Goal: Navigation & Orientation: Find specific page/section

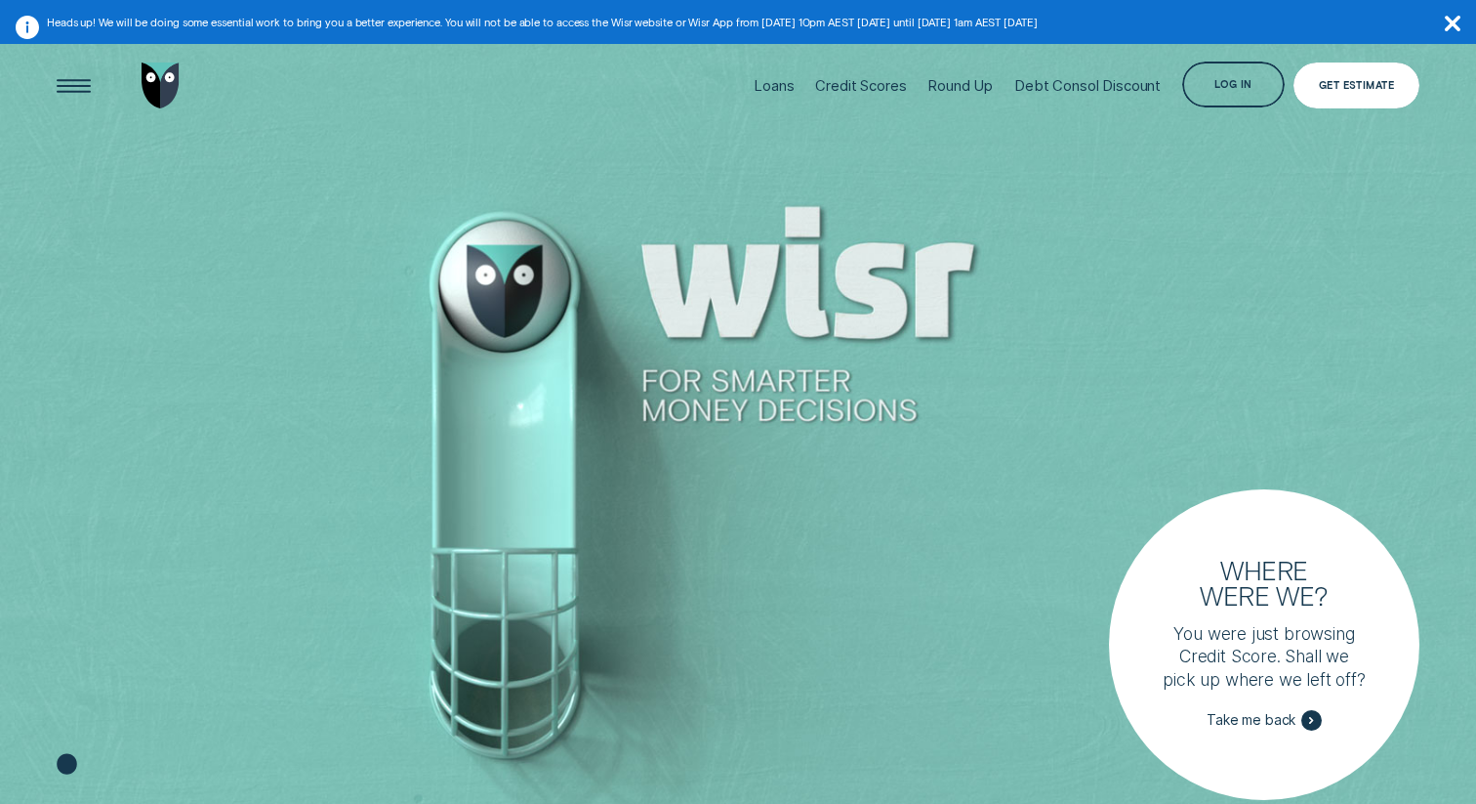
click at [1328, 92] on div "Get Estimate" at bounding box center [1357, 85] width 127 height 46
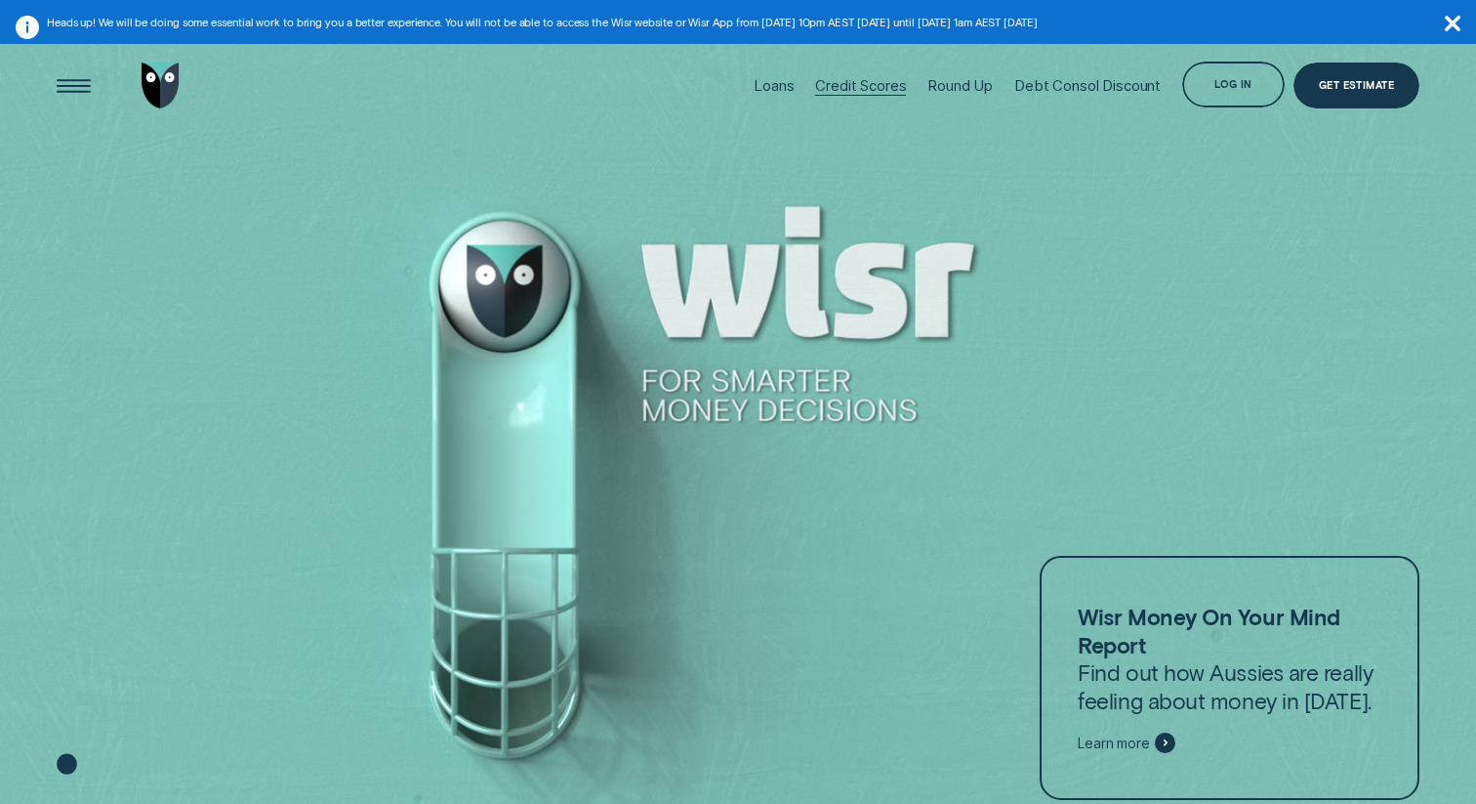
click at [872, 88] on div "Credit Scores" at bounding box center [860, 86] width 91 height 18
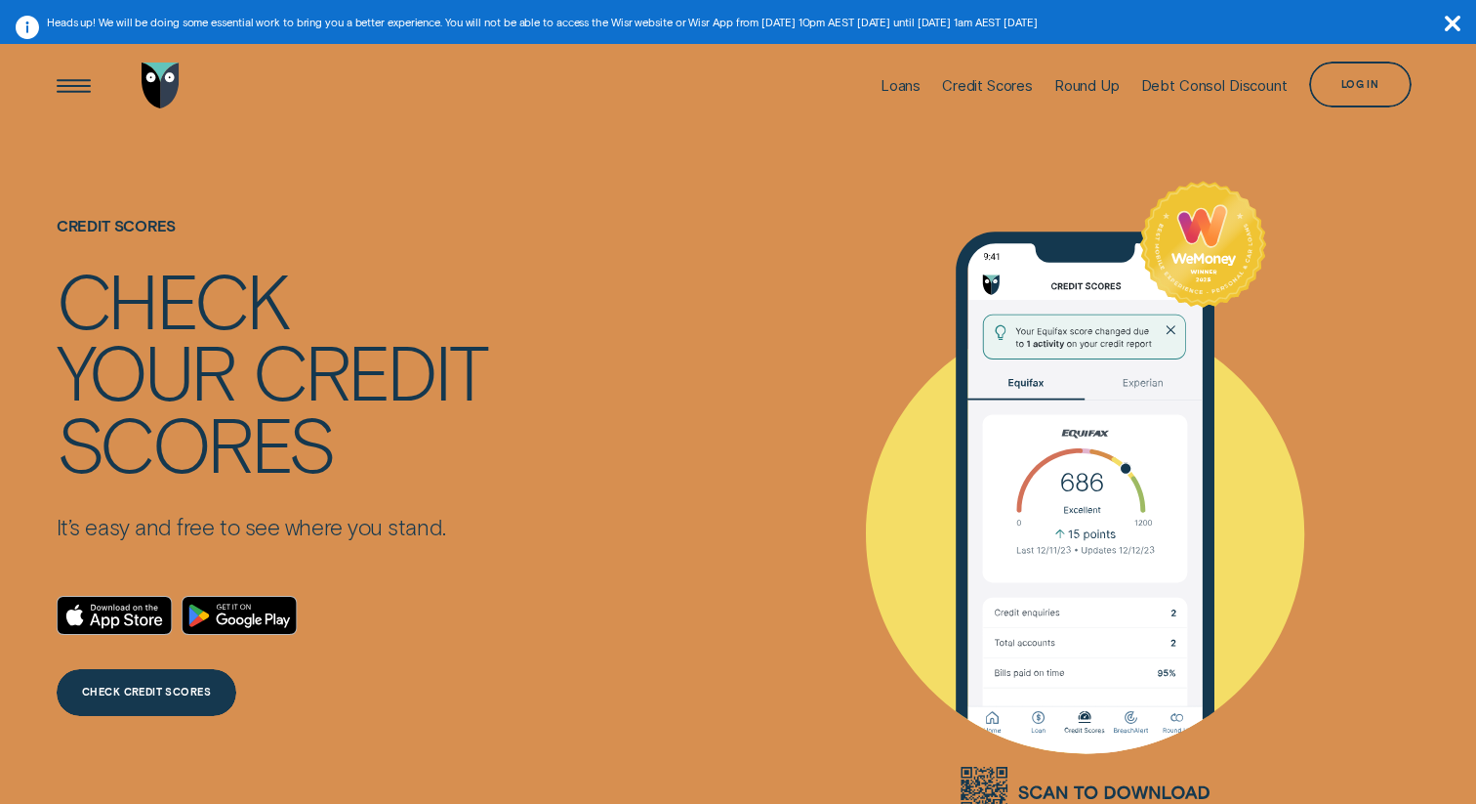
click at [155, 87] on img "Go to home page" at bounding box center [161, 85] width 38 height 46
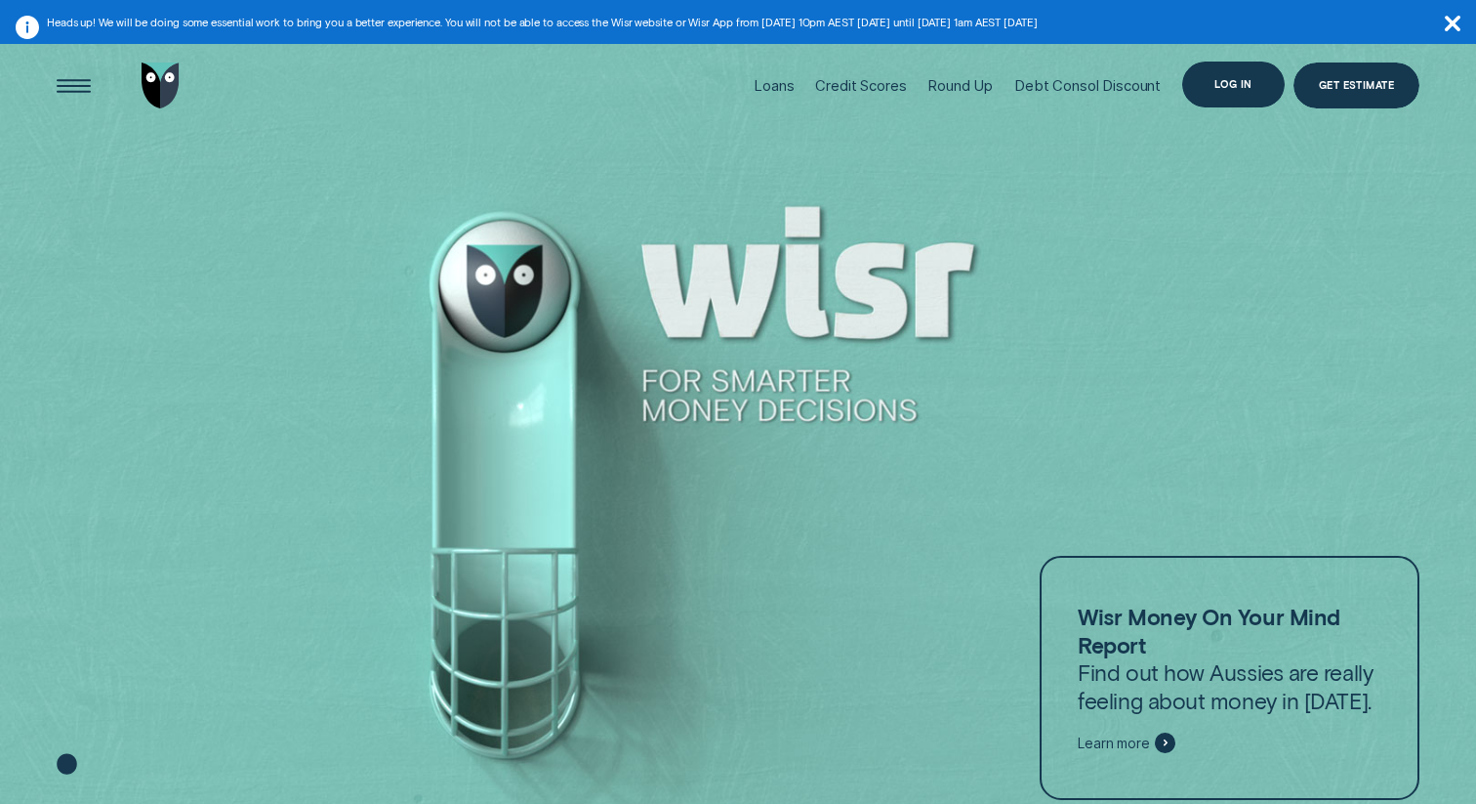
click at [1228, 94] on div "Log in" at bounding box center [1233, 85] width 103 height 46
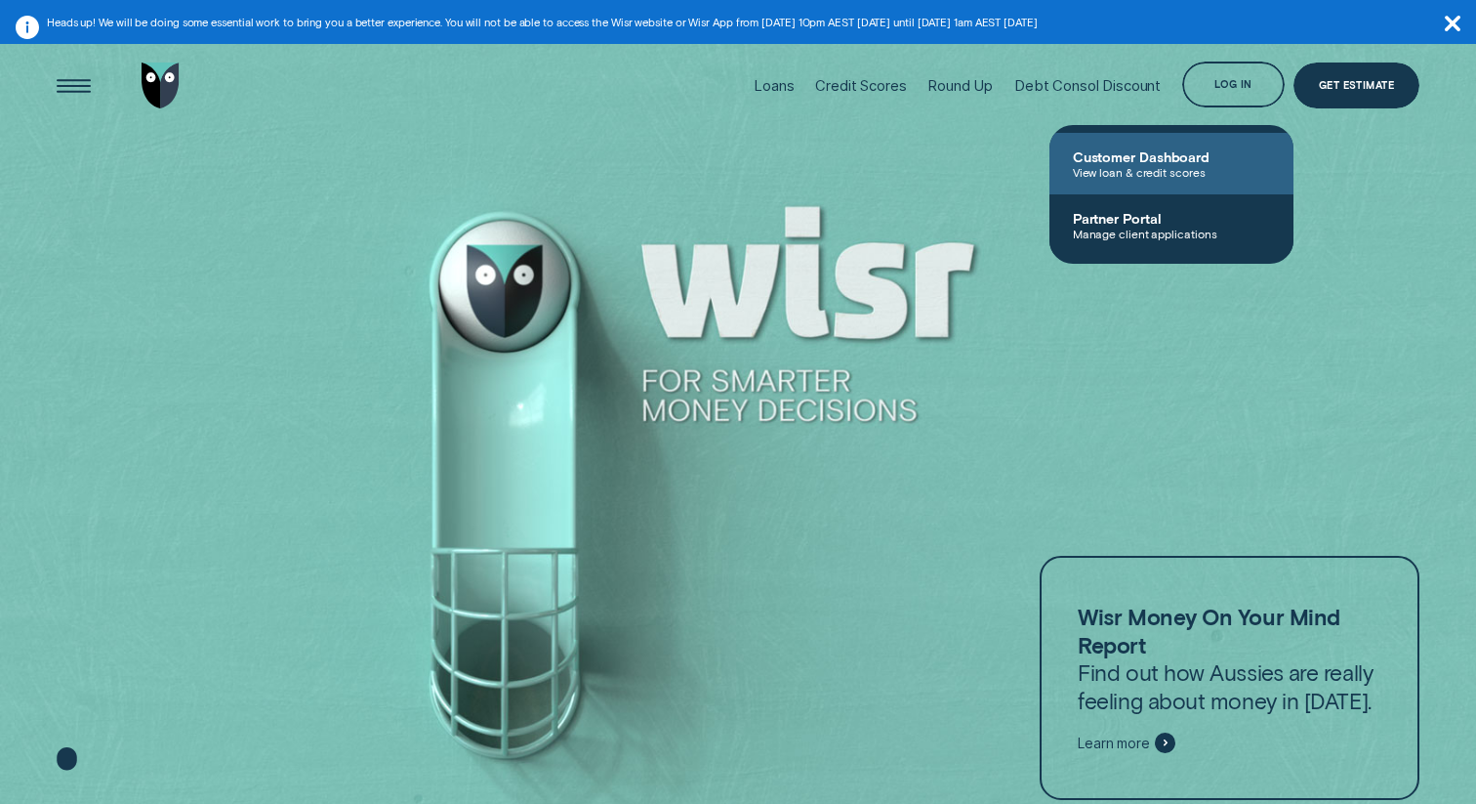
click at [1138, 162] on span "Customer Dashboard" at bounding box center [1171, 156] width 197 height 17
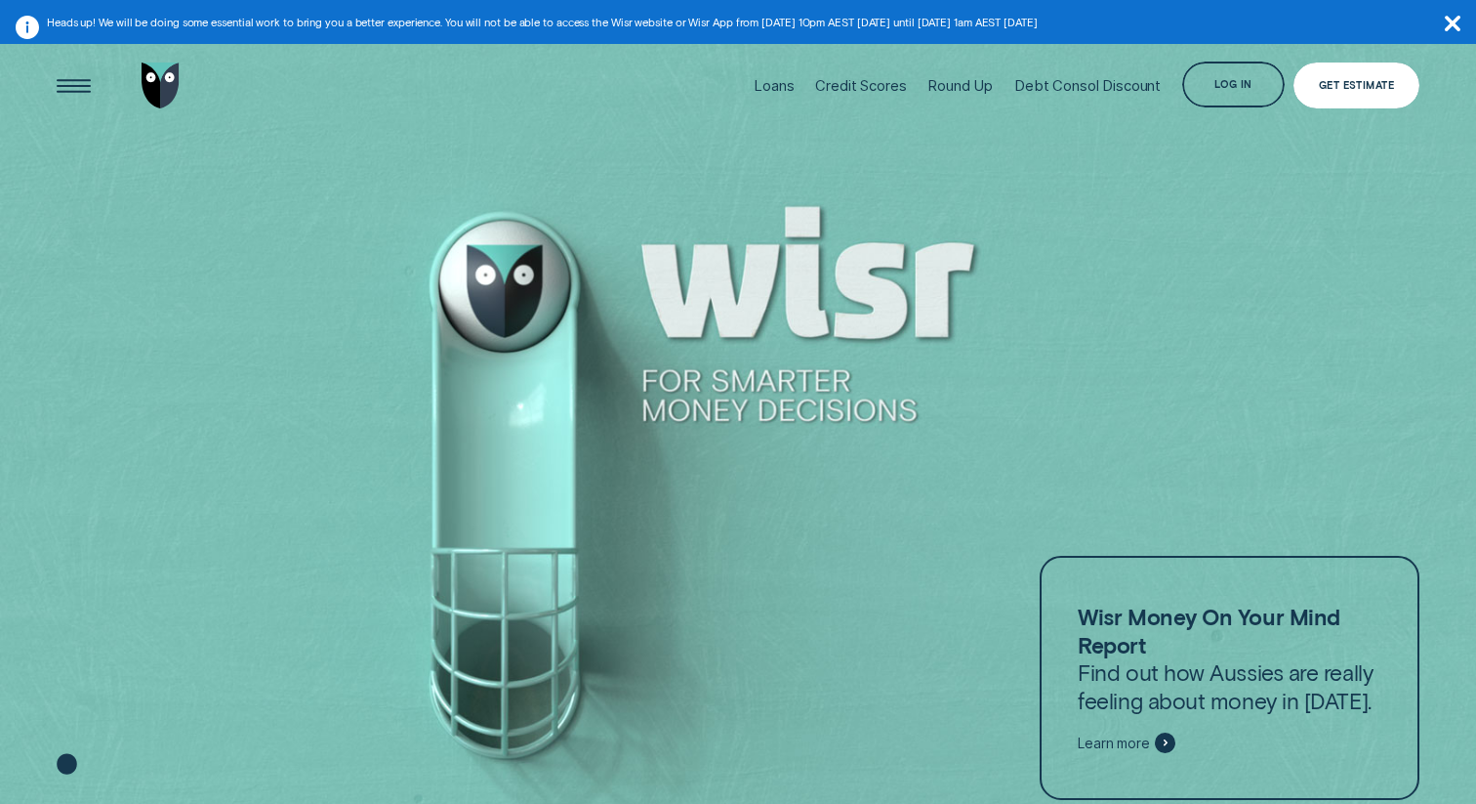
click at [1351, 87] on div "Get Estimate" at bounding box center [1356, 85] width 75 height 9
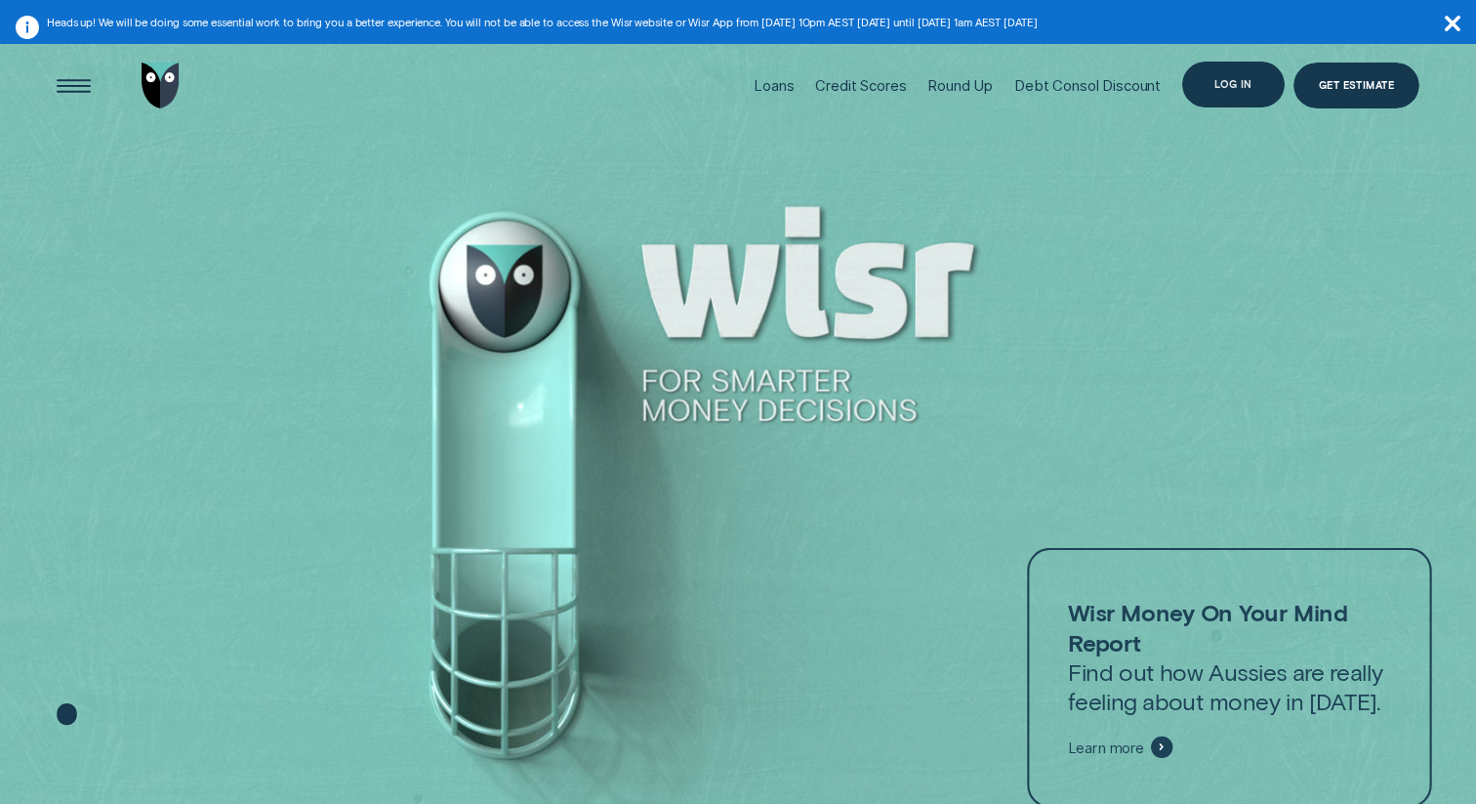
click at [1248, 87] on div "Log in" at bounding box center [1234, 84] width 38 height 9
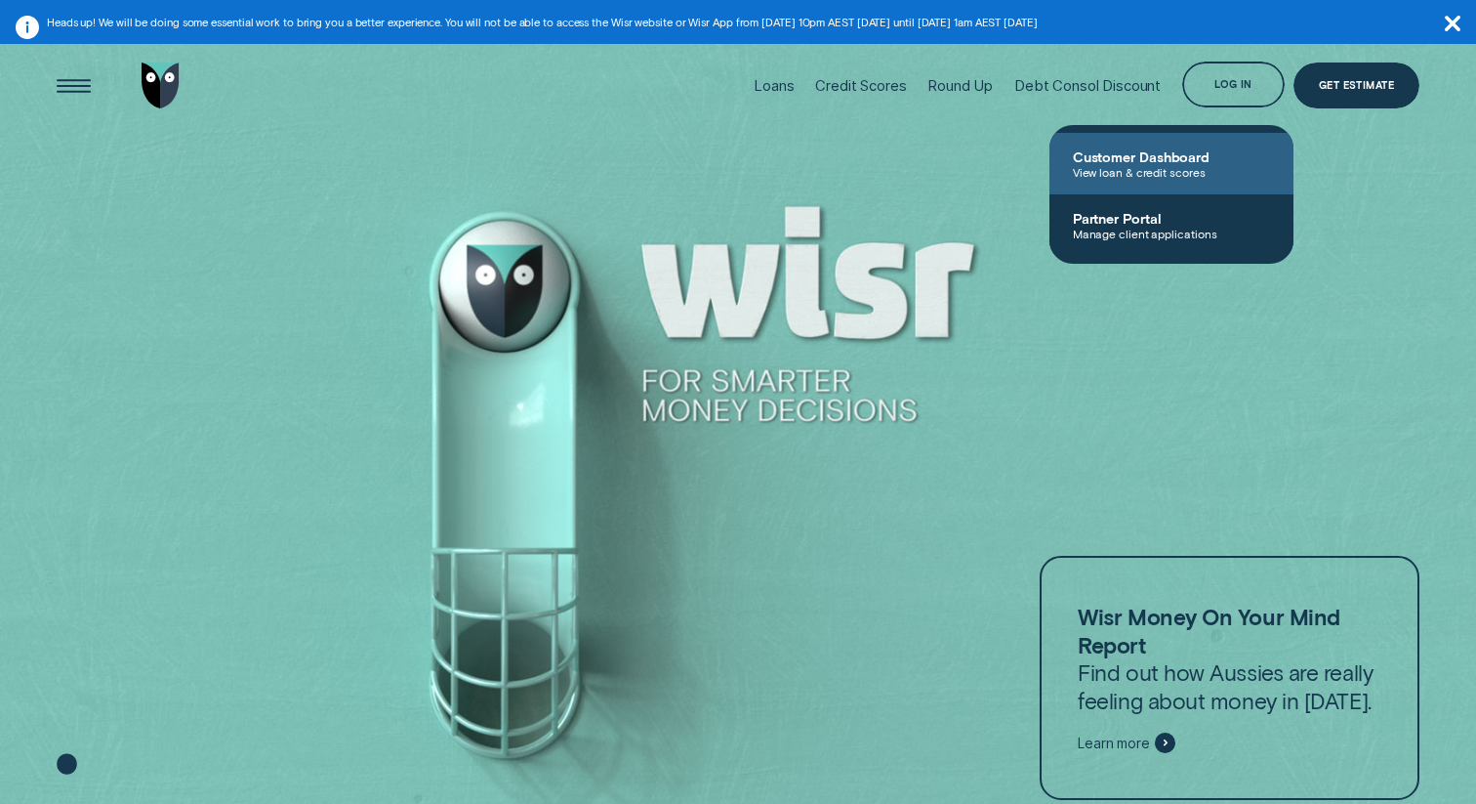
click at [1164, 177] on span "View loan & credit scores" at bounding box center [1171, 172] width 197 height 14
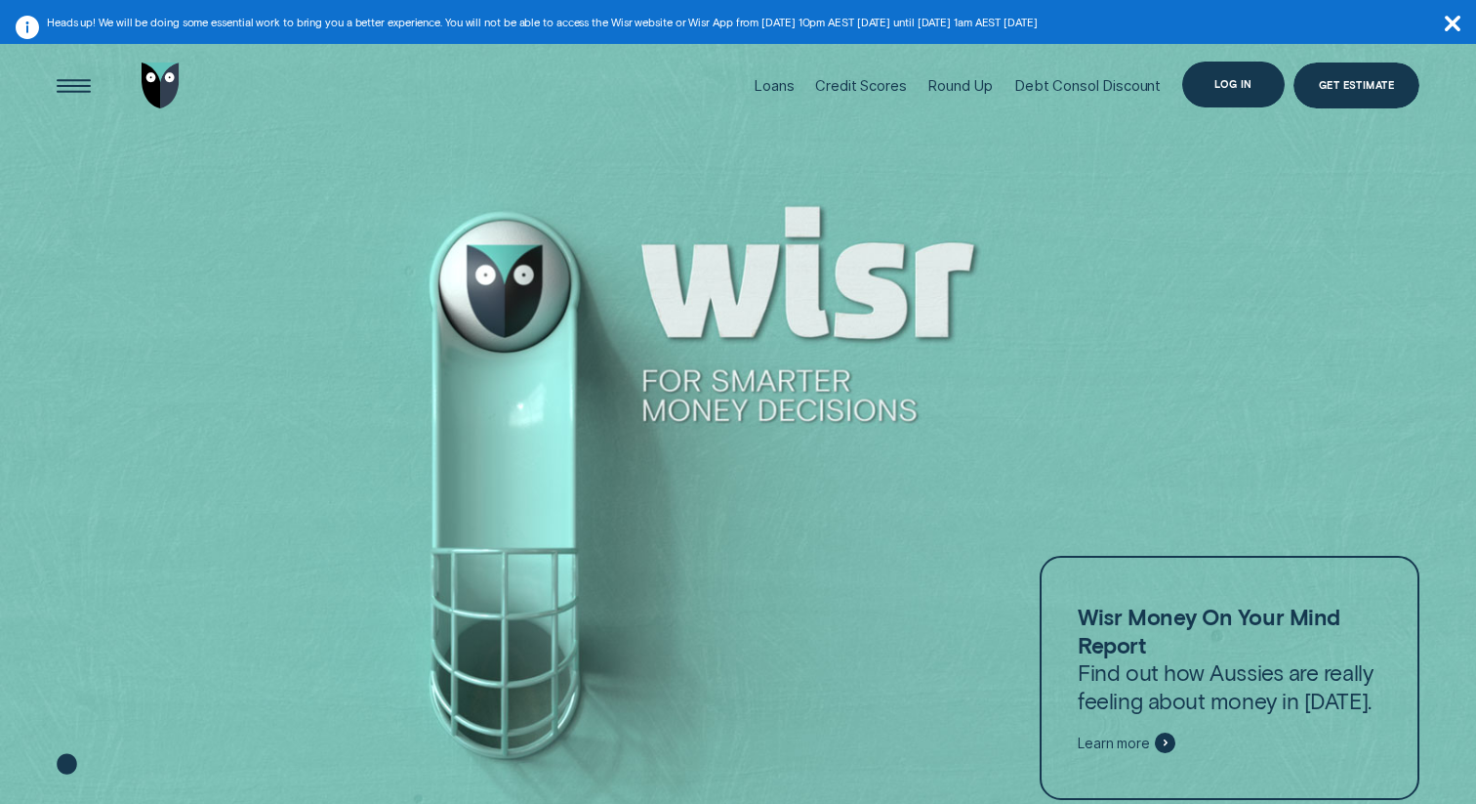
click at [1230, 81] on div "Log in" at bounding box center [1234, 84] width 38 height 9
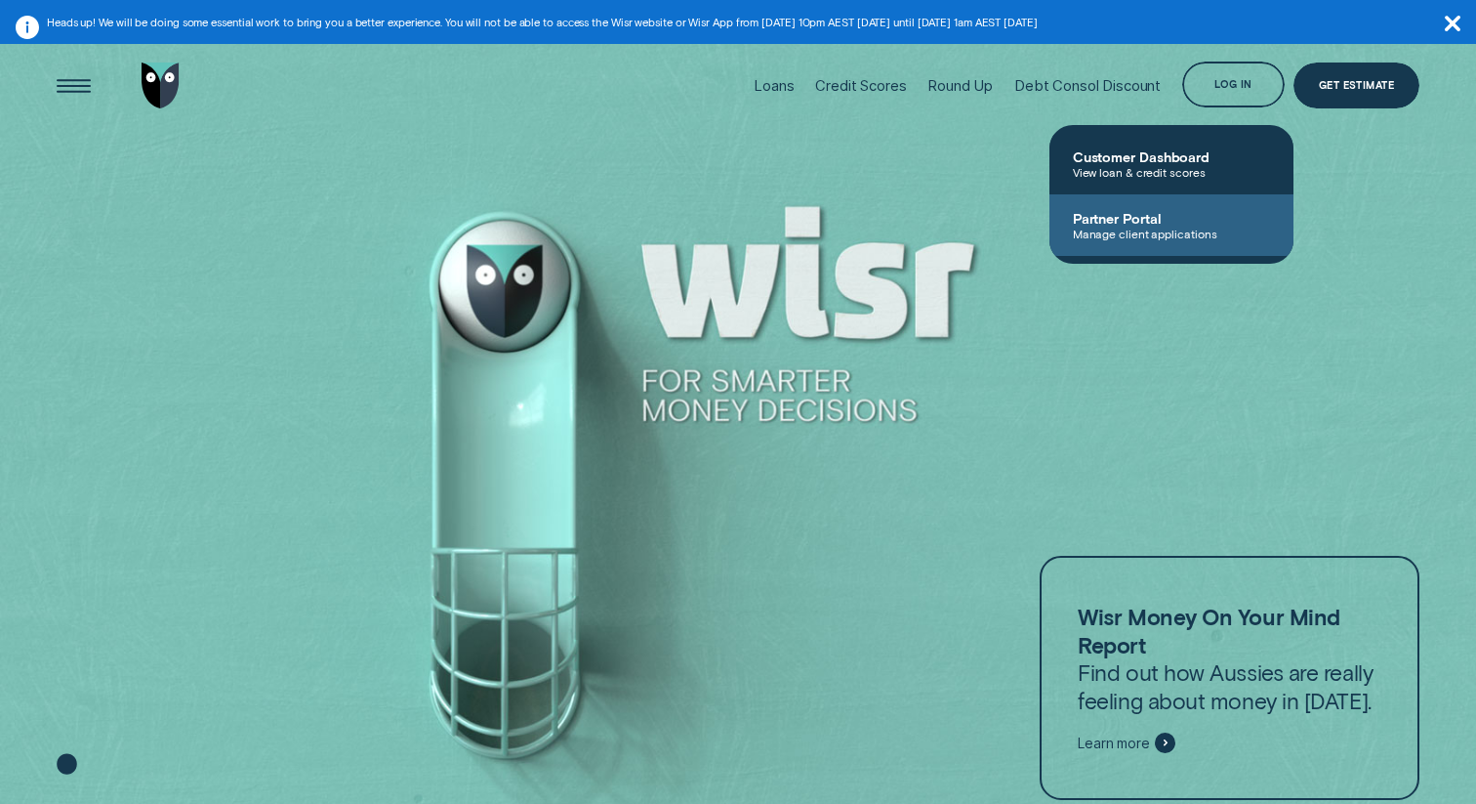
click at [1121, 228] on span "Manage client applications" at bounding box center [1171, 234] width 197 height 14
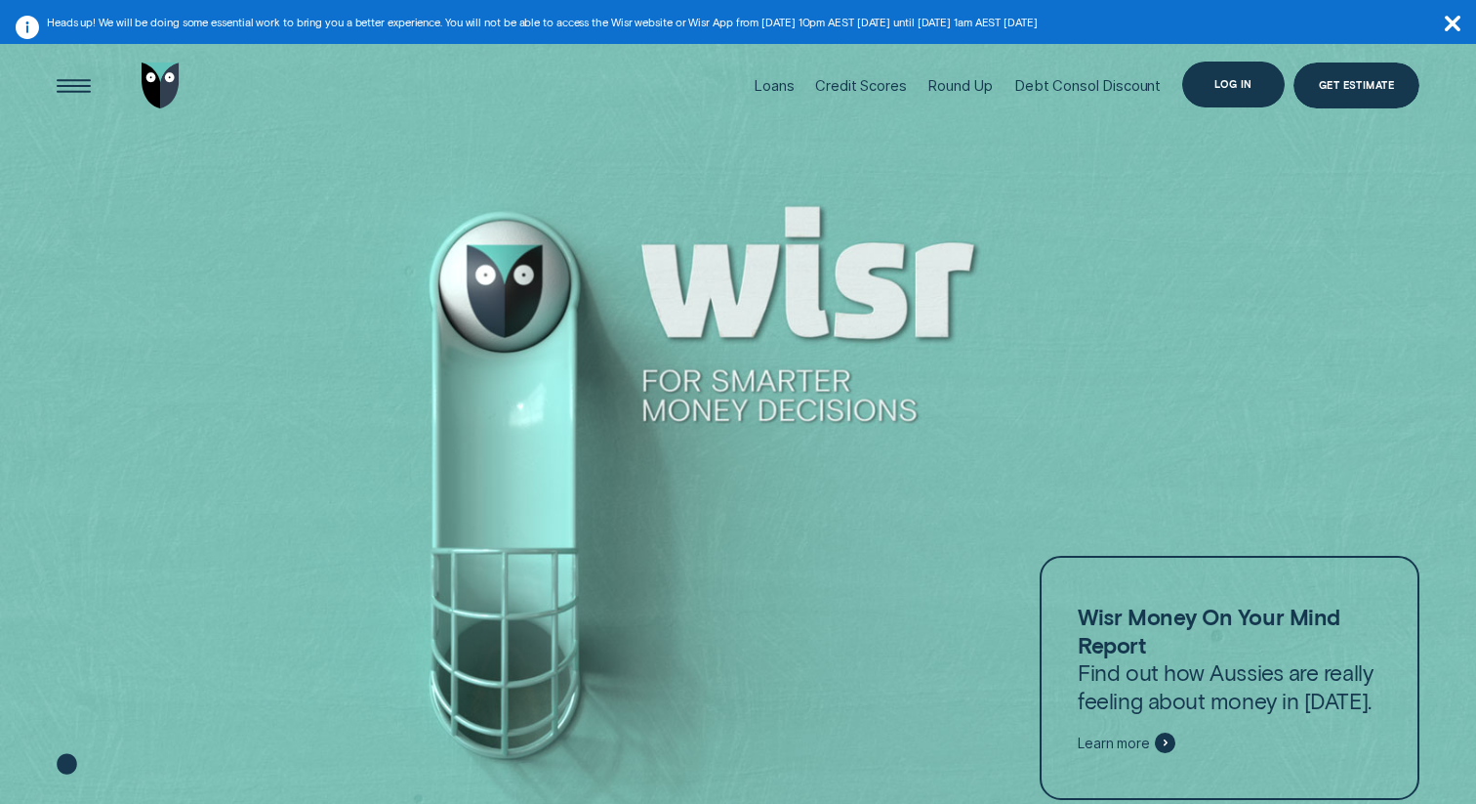
click at [1232, 93] on div "Log in" at bounding box center [1233, 85] width 103 height 46
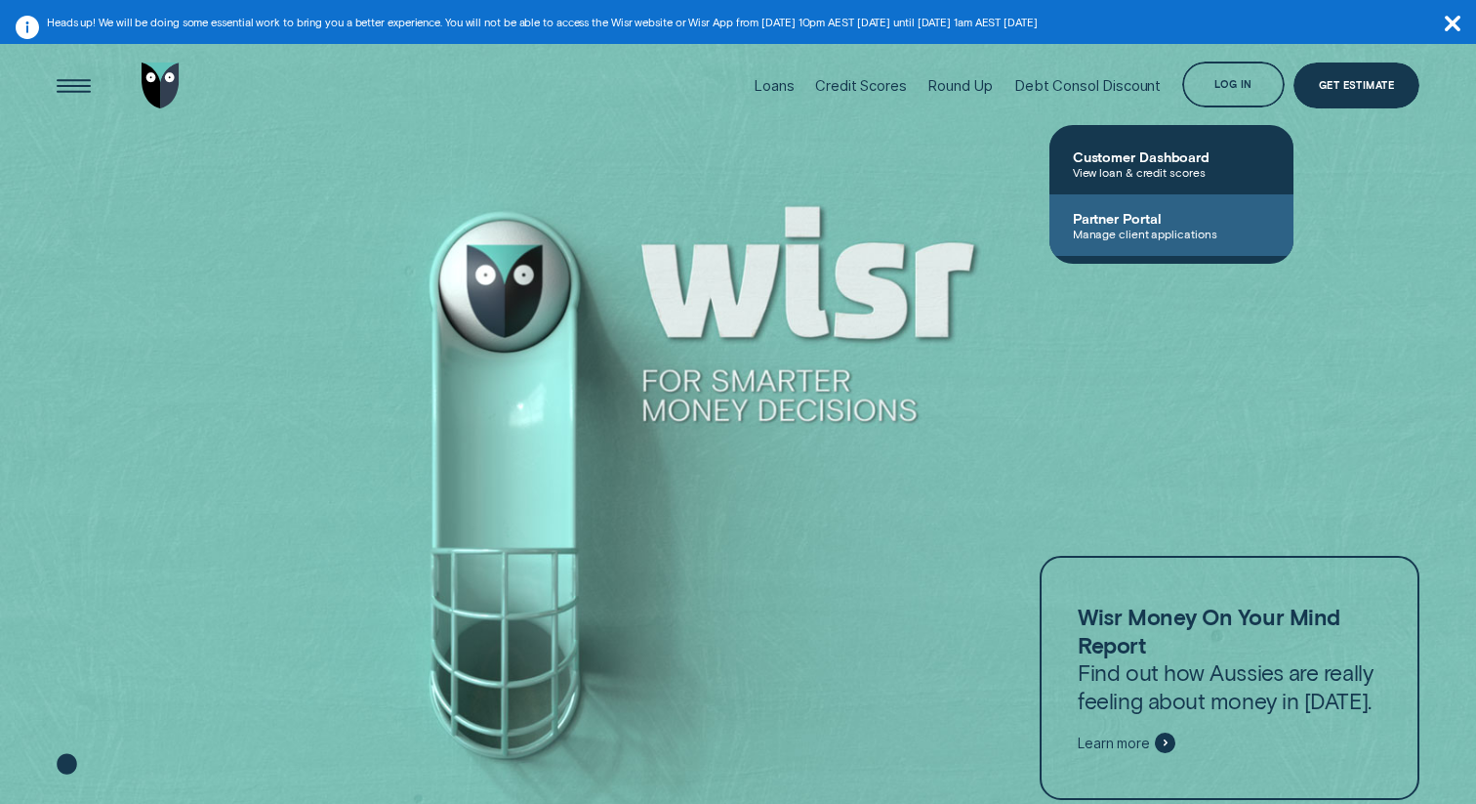
click at [1113, 230] on span "Manage client applications" at bounding box center [1171, 234] width 197 height 14
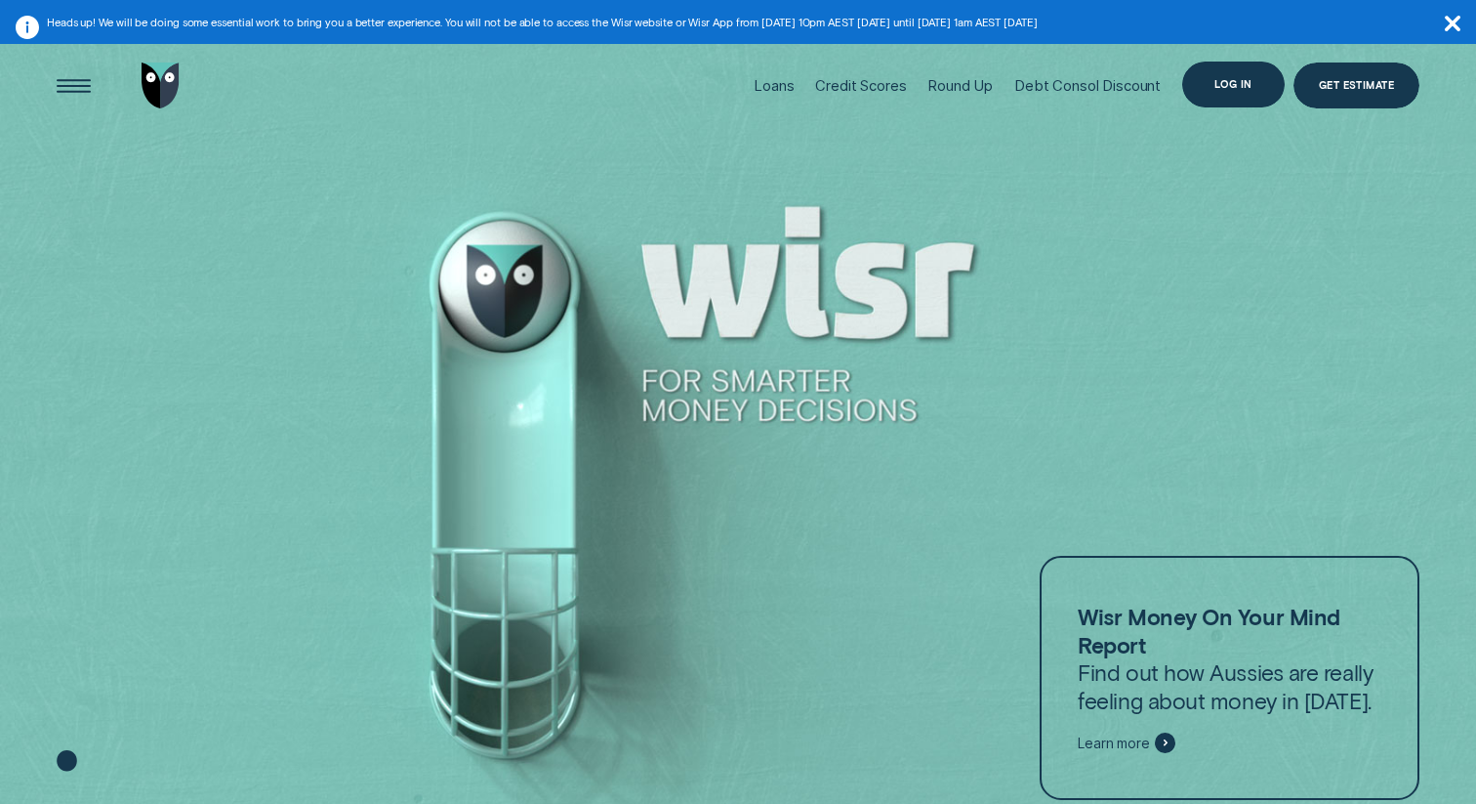
click at [1226, 91] on div "Log in" at bounding box center [1233, 85] width 103 height 46
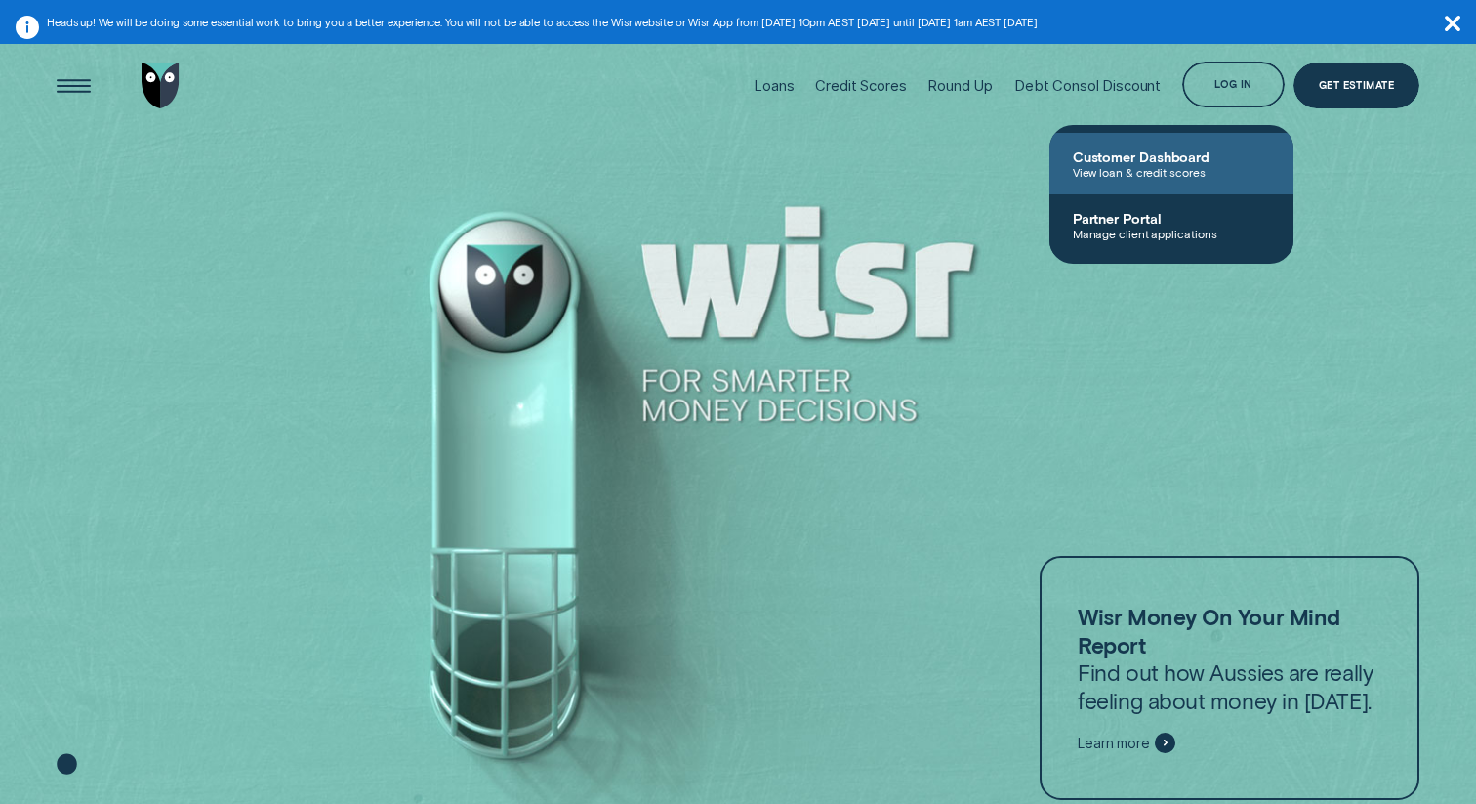
click at [1173, 168] on span "View loan & credit scores" at bounding box center [1171, 172] width 197 height 14
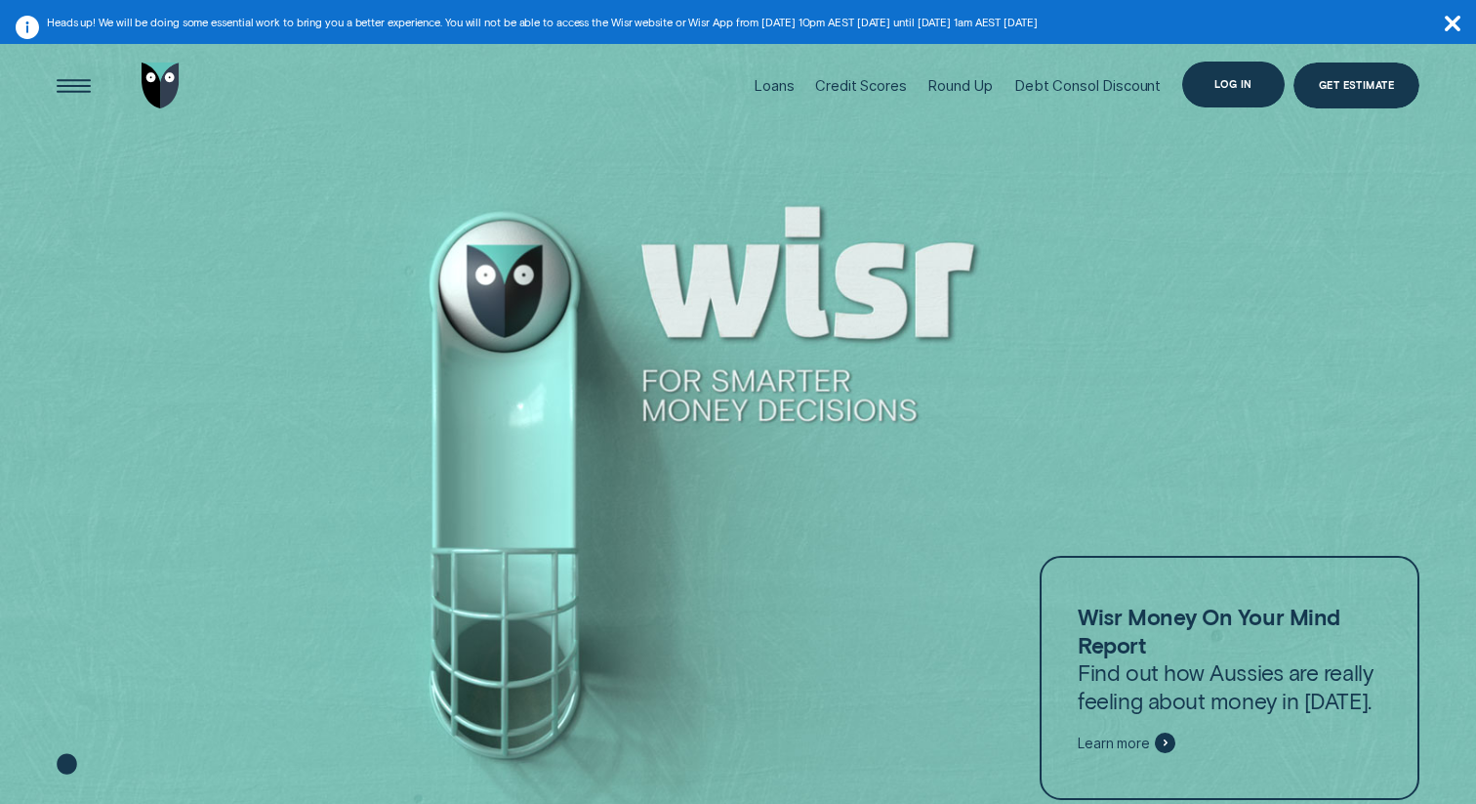
click at [1263, 90] on div "Log in" at bounding box center [1233, 85] width 103 height 46
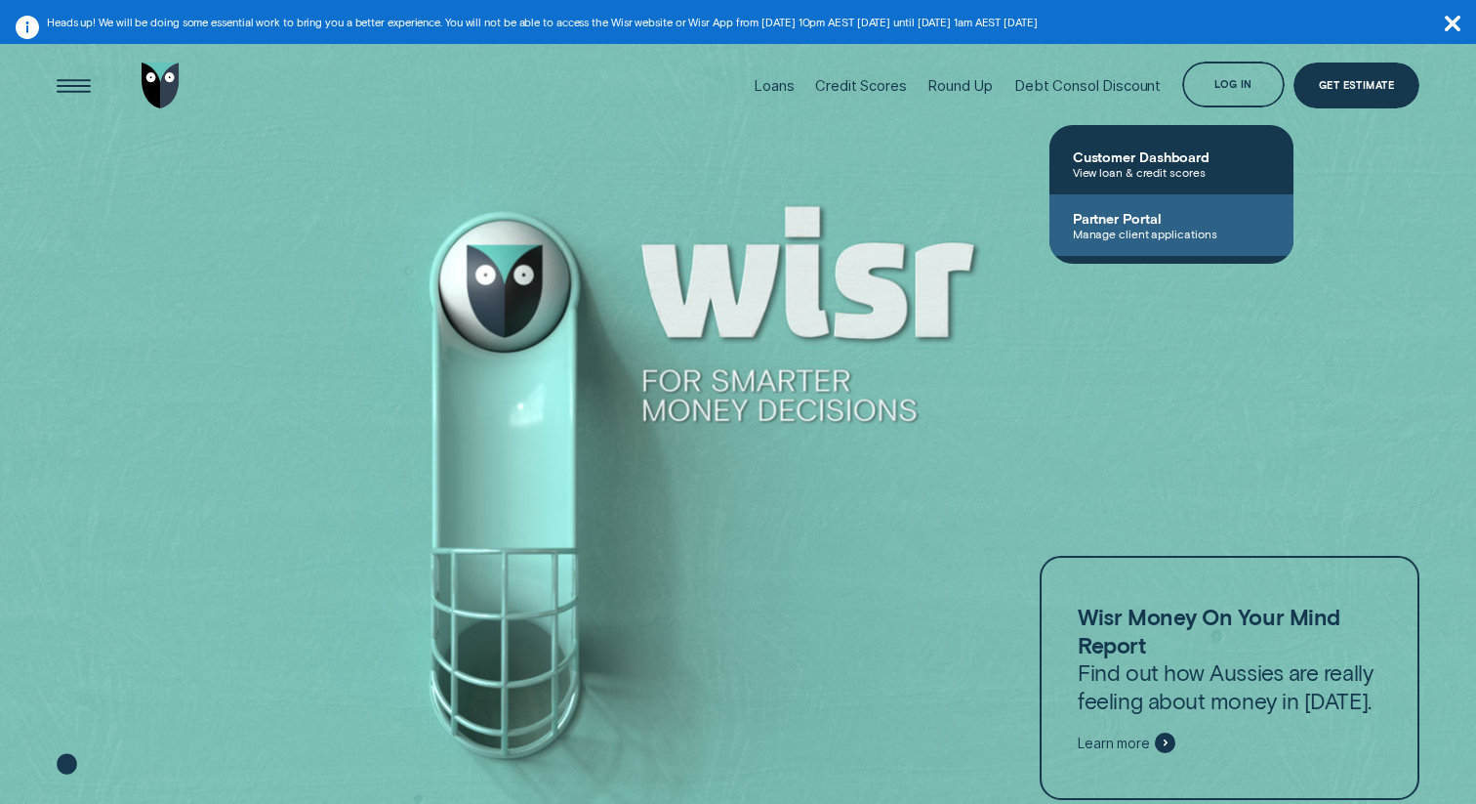
click at [1116, 236] on span "Manage client applications" at bounding box center [1171, 234] width 197 height 14
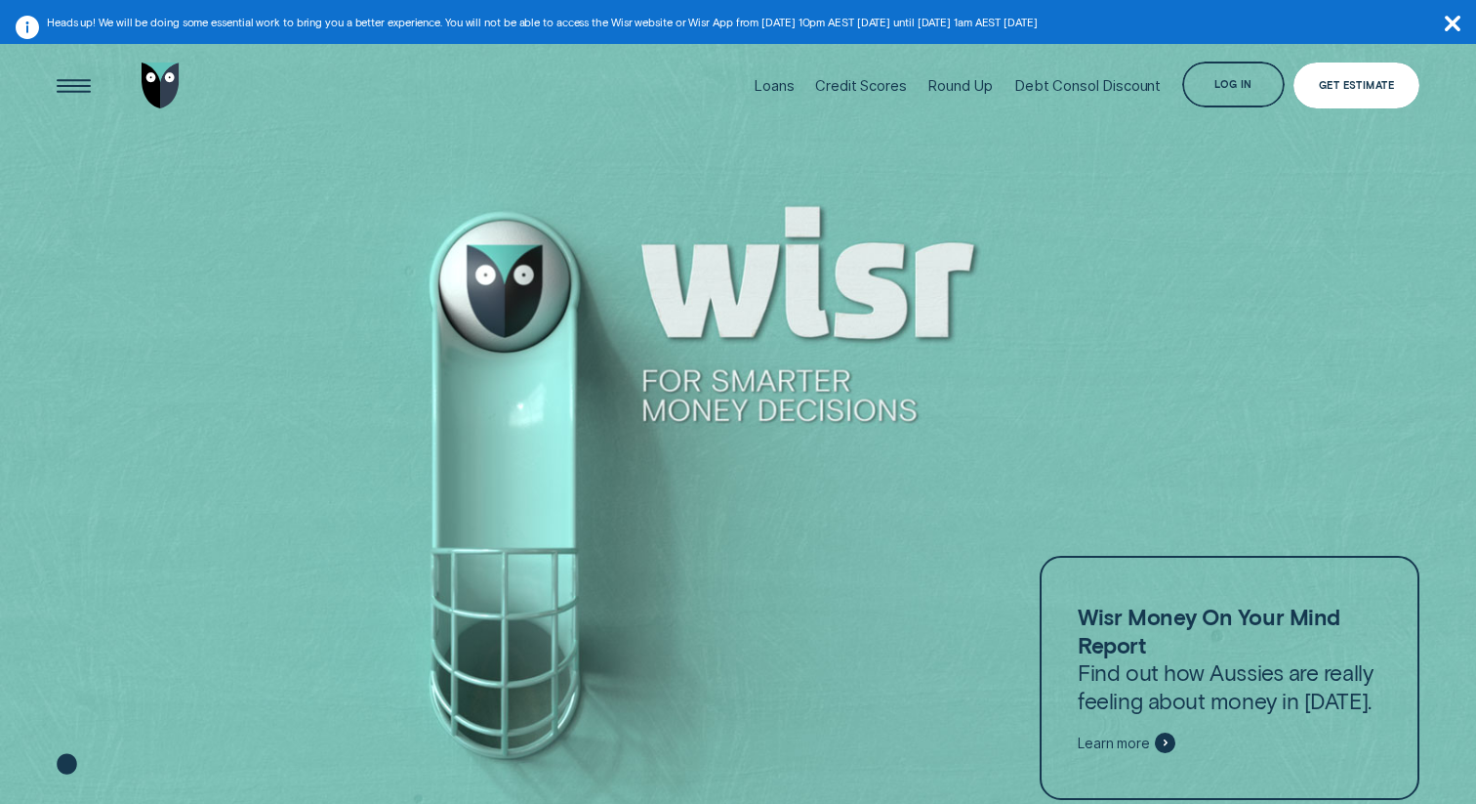
click at [1362, 84] on div "Get Estimate" at bounding box center [1356, 85] width 75 height 9
click at [86, 97] on div "Open Menu" at bounding box center [73, 85] width 65 height 65
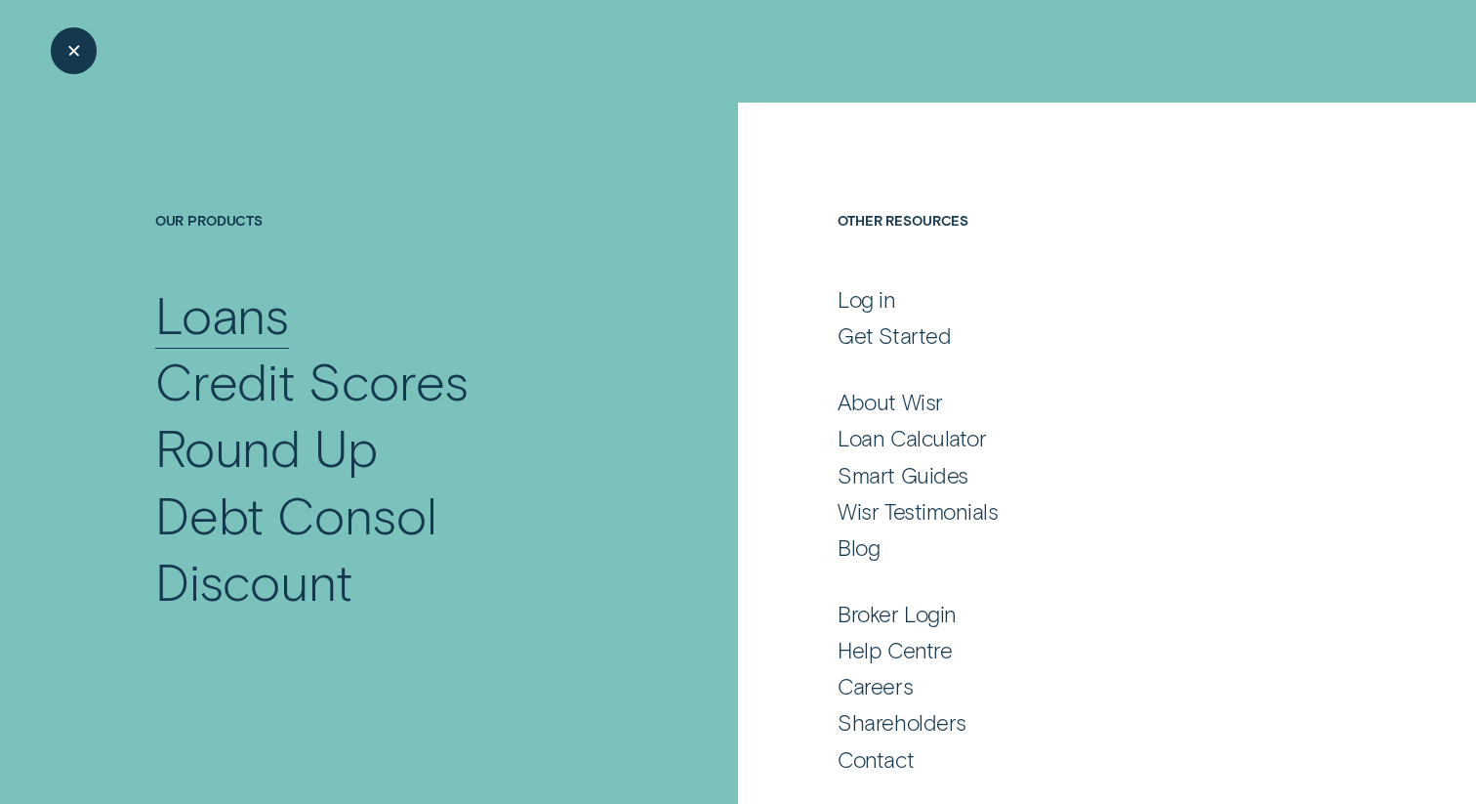
click at [232, 324] on div "Loans" at bounding box center [222, 314] width 135 height 66
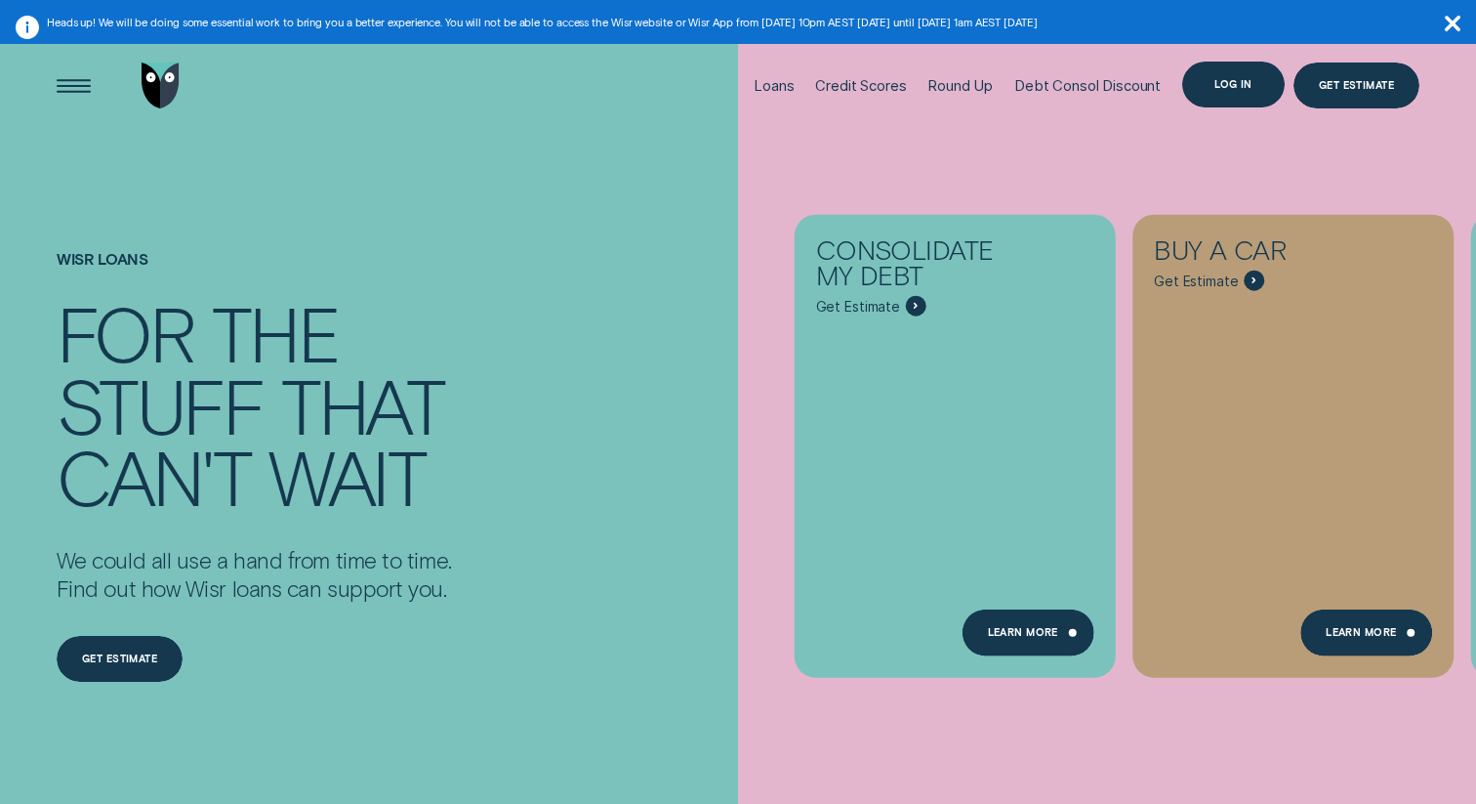
click at [1240, 97] on div "Log in" at bounding box center [1233, 85] width 103 height 46
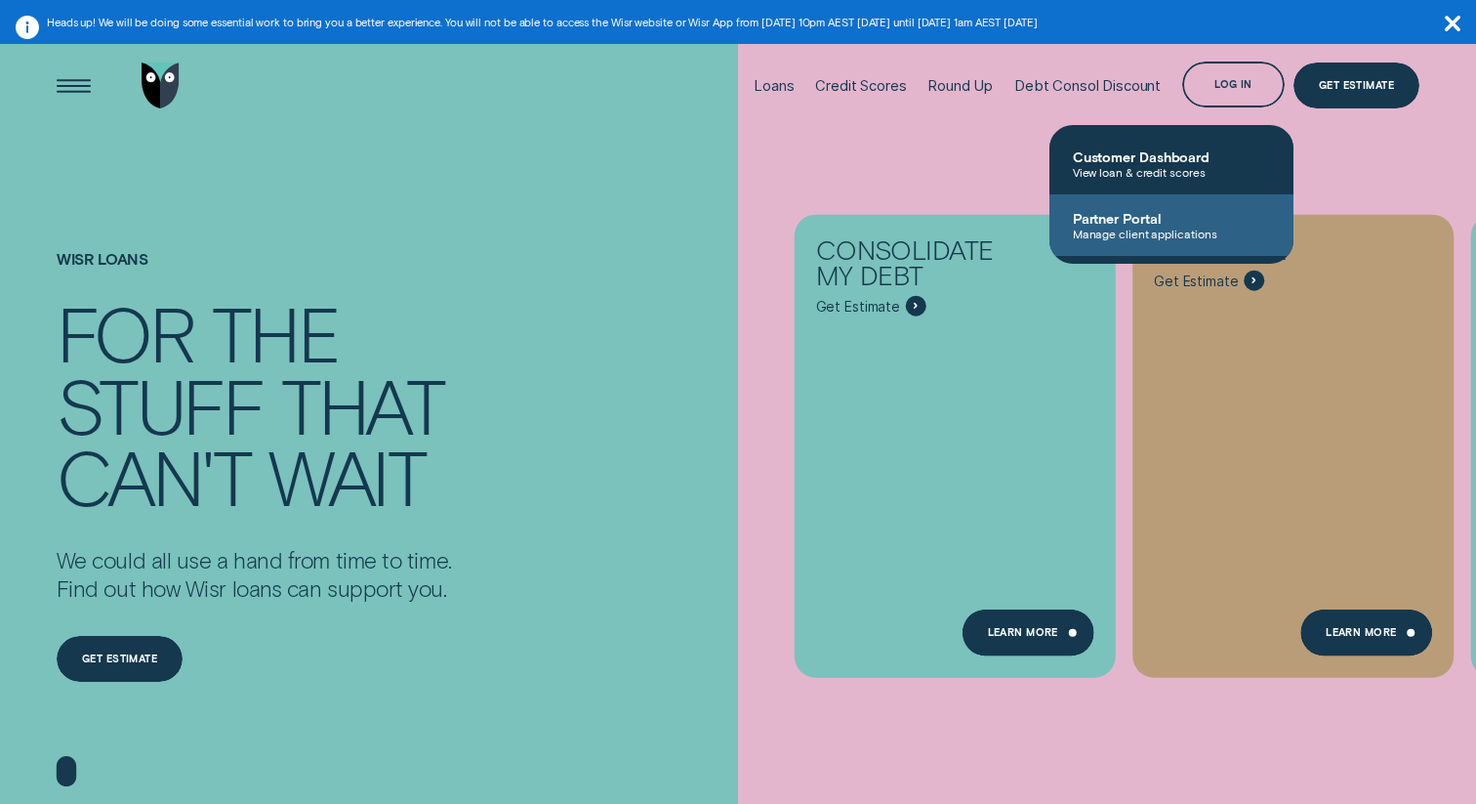
click at [1114, 245] on link "Partner Portal Manage client applications" at bounding box center [1172, 225] width 244 height 62
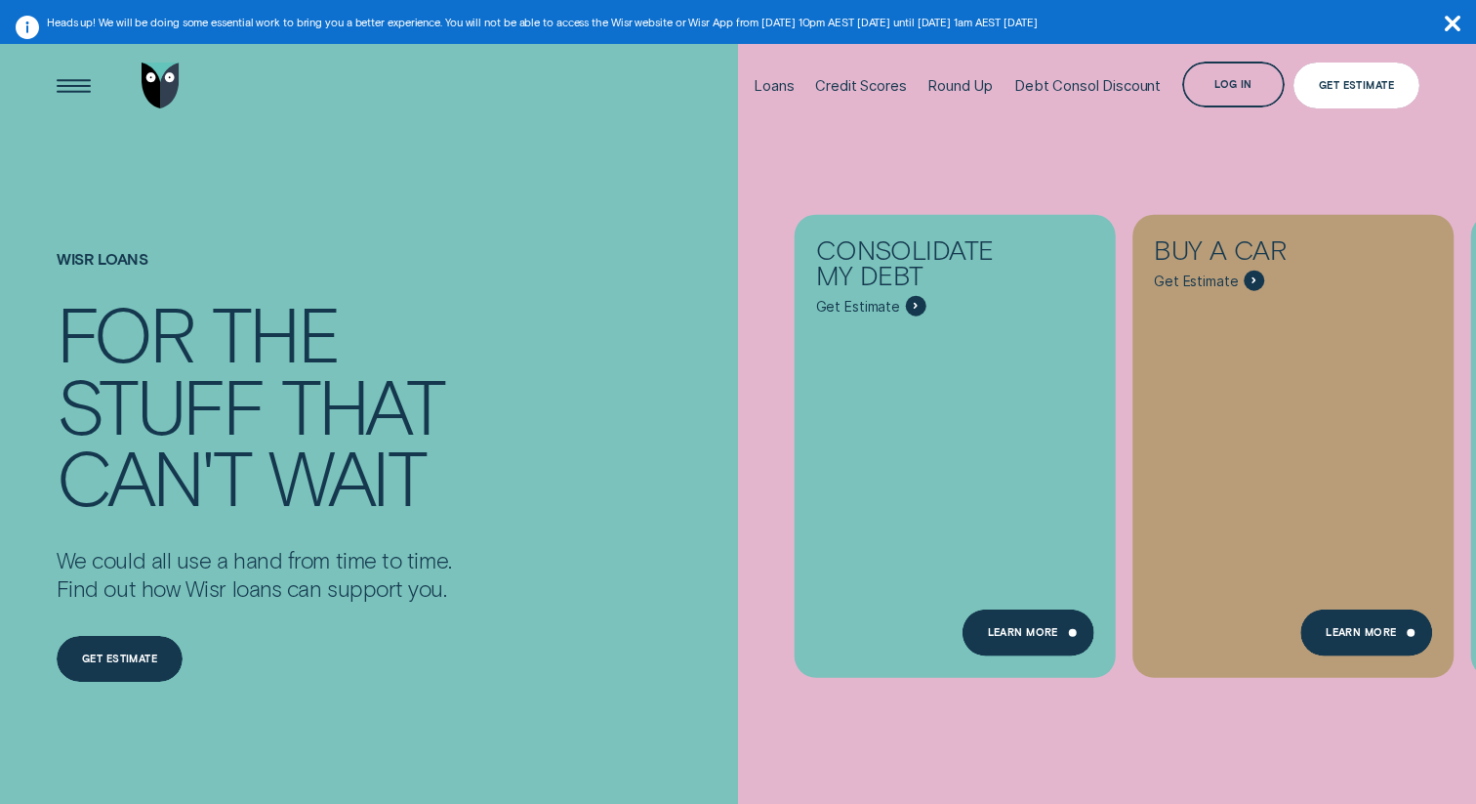
click at [1342, 102] on div "Get Estimate" at bounding box center [1357, 85] width 127 height 46
click at [1231, 93] on div "Log in" at bounding box center [1233, 85] width 103 height 46
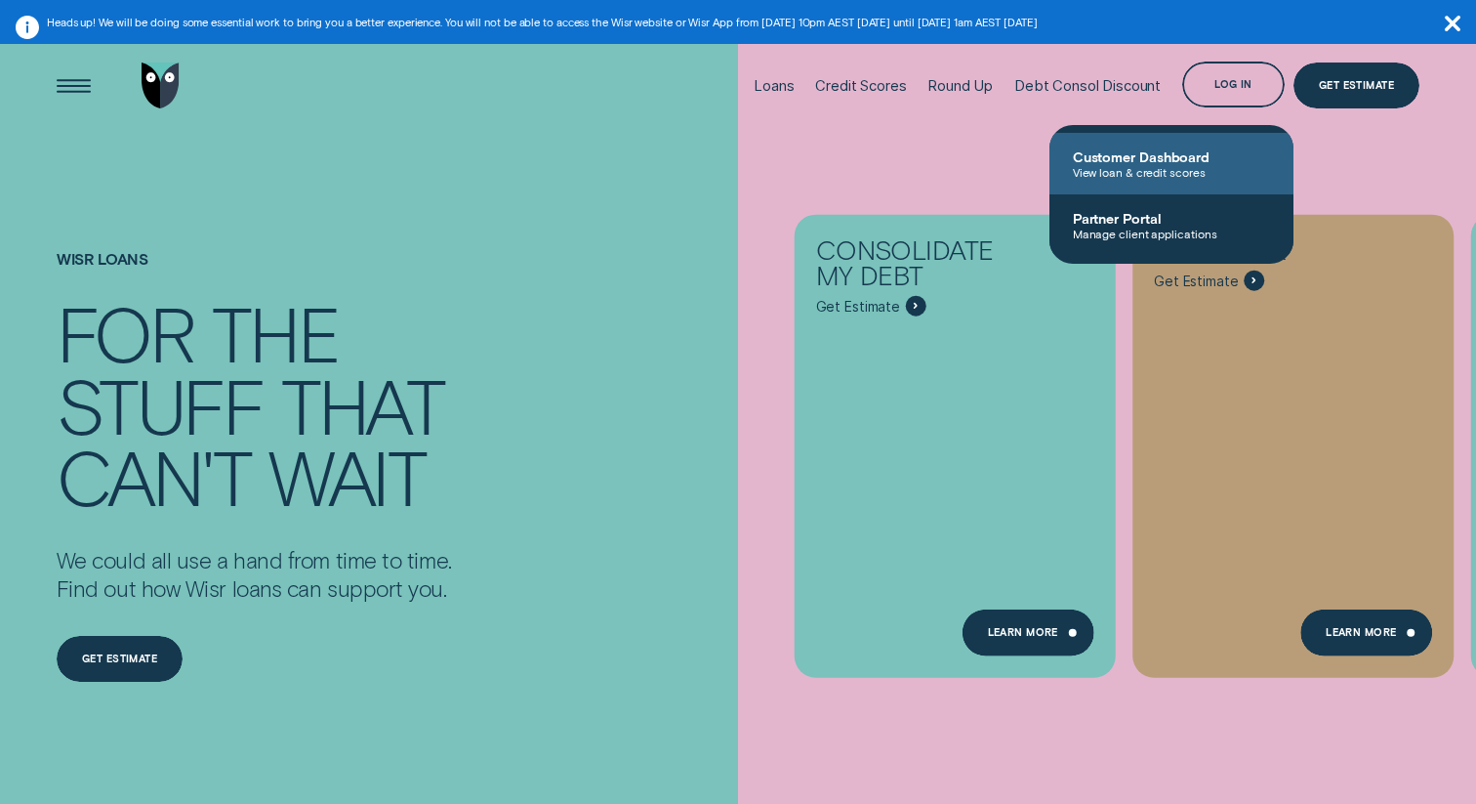
click at [1168, 159] on span "Customer Dashboard" at bounding box center [1171, 156] width 197 height 17
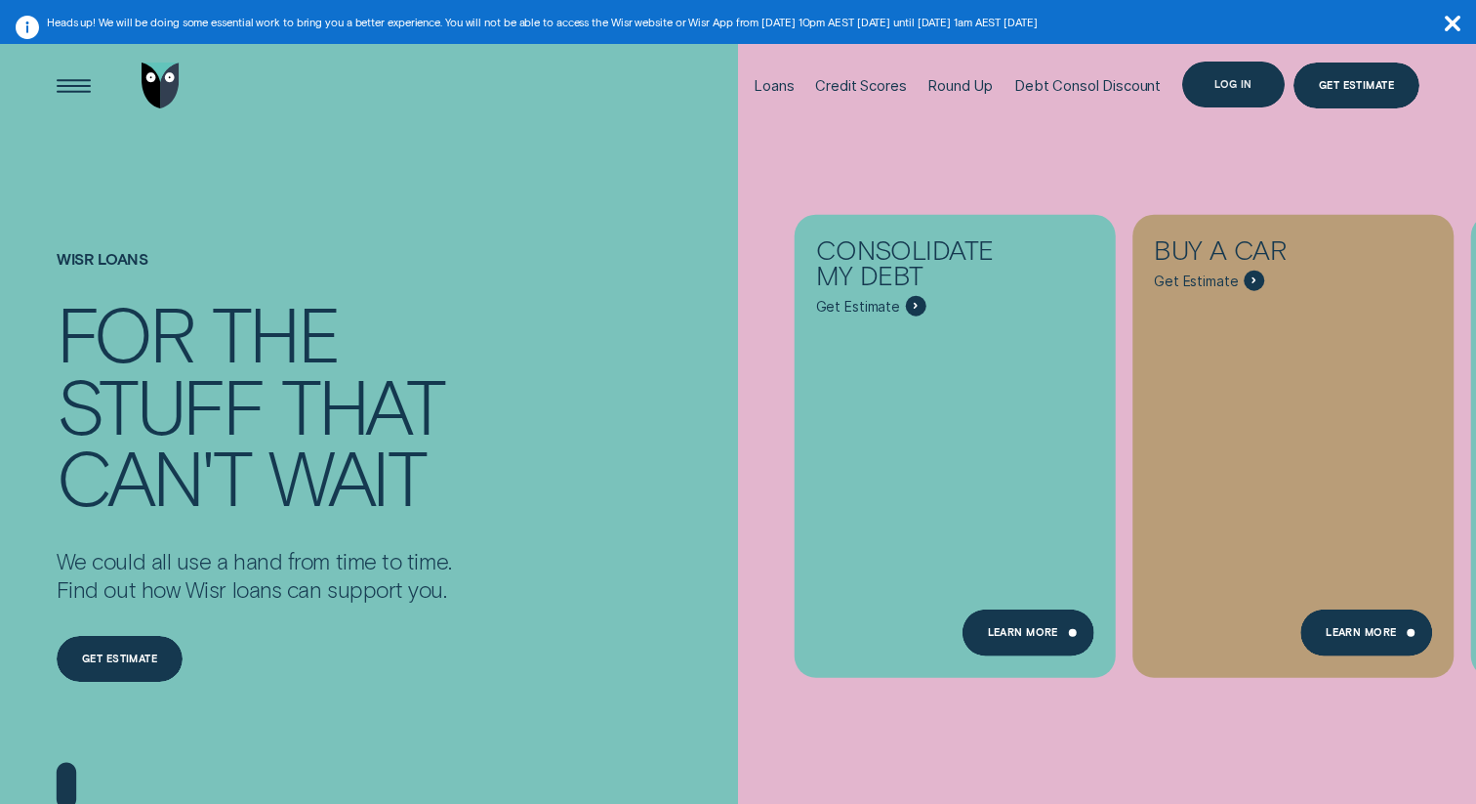
click at [1238, 85] on div "Log in" at bounding box center [1234, 83] width 38 height 9
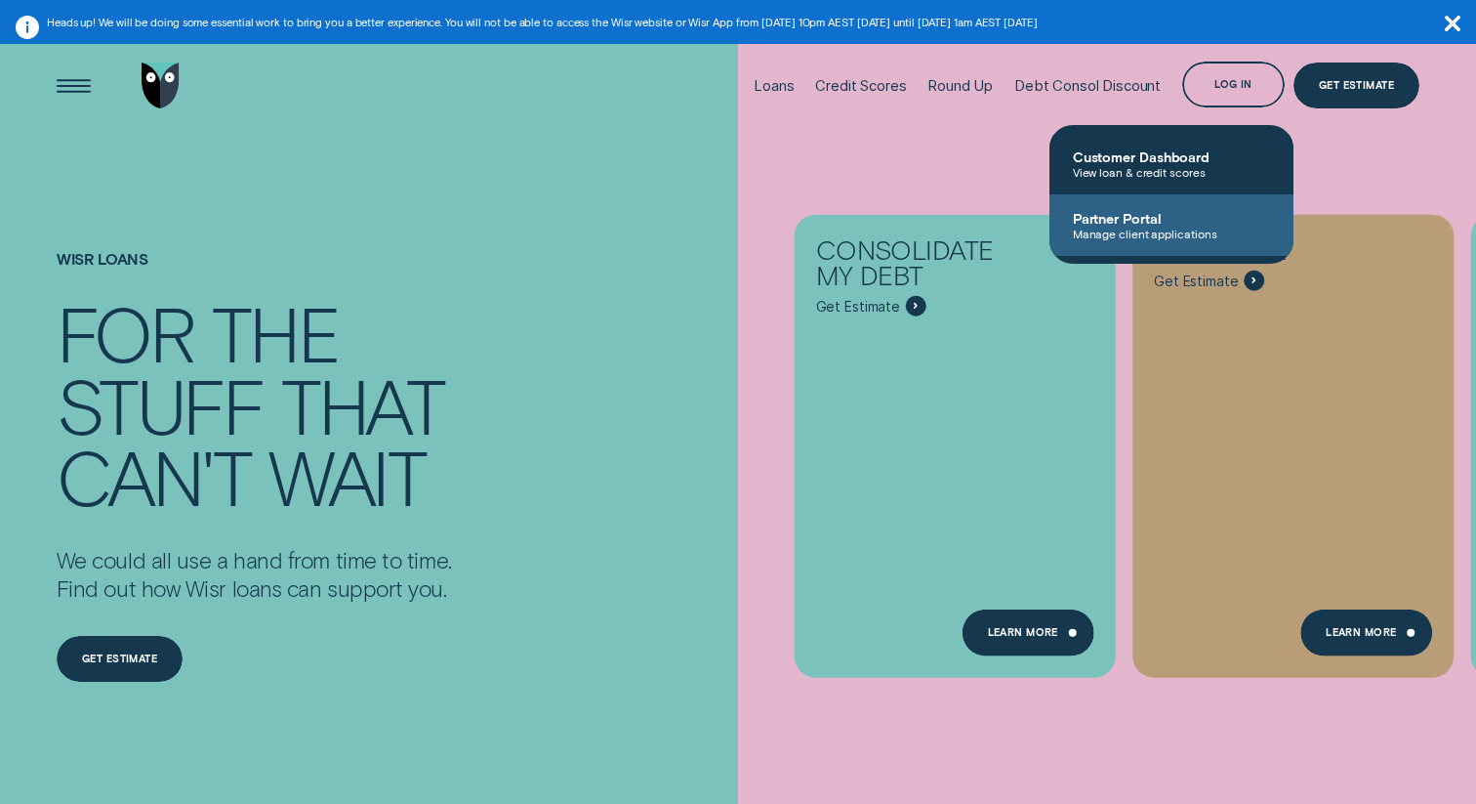
click at [1150, 232] on span "Manage client applications" at bounding box center [1171, 234] width 197 height 14
